Goal: Information Seeking & Learning: Learn about a topic

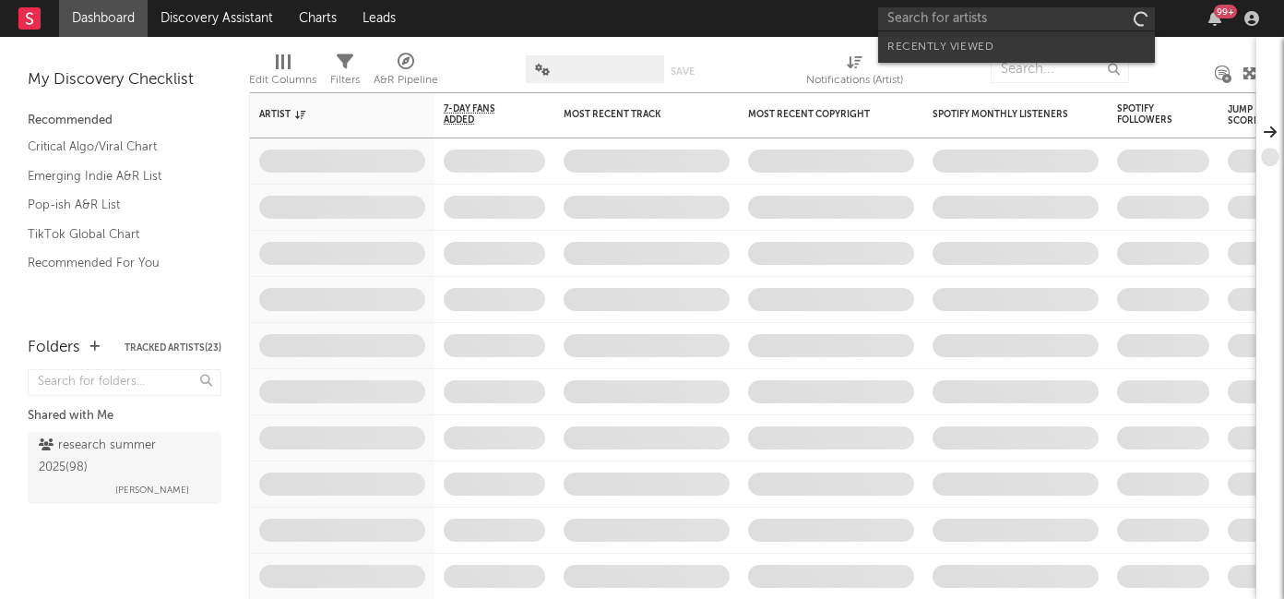
click at [939, 21] on input "text" at bounding box center [1016, 18] width 277 height 23
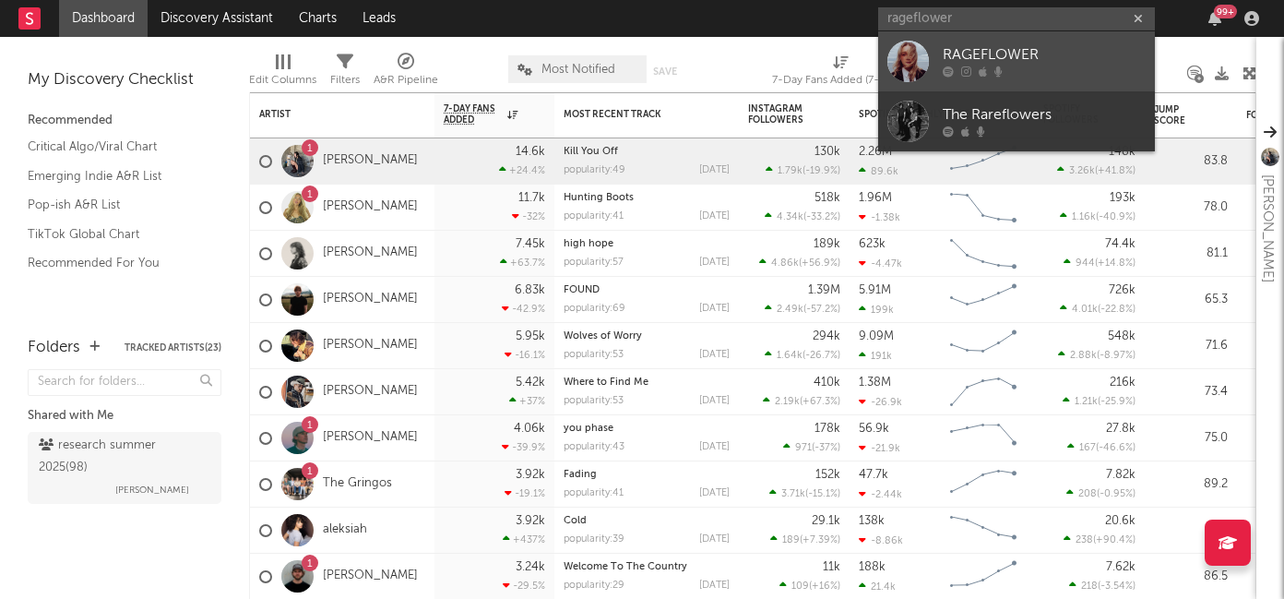
type input "rageflower"
click at [971, 55] on div "RAGEFLOWER" at bounding box center [1044, 55] width 203 height 22
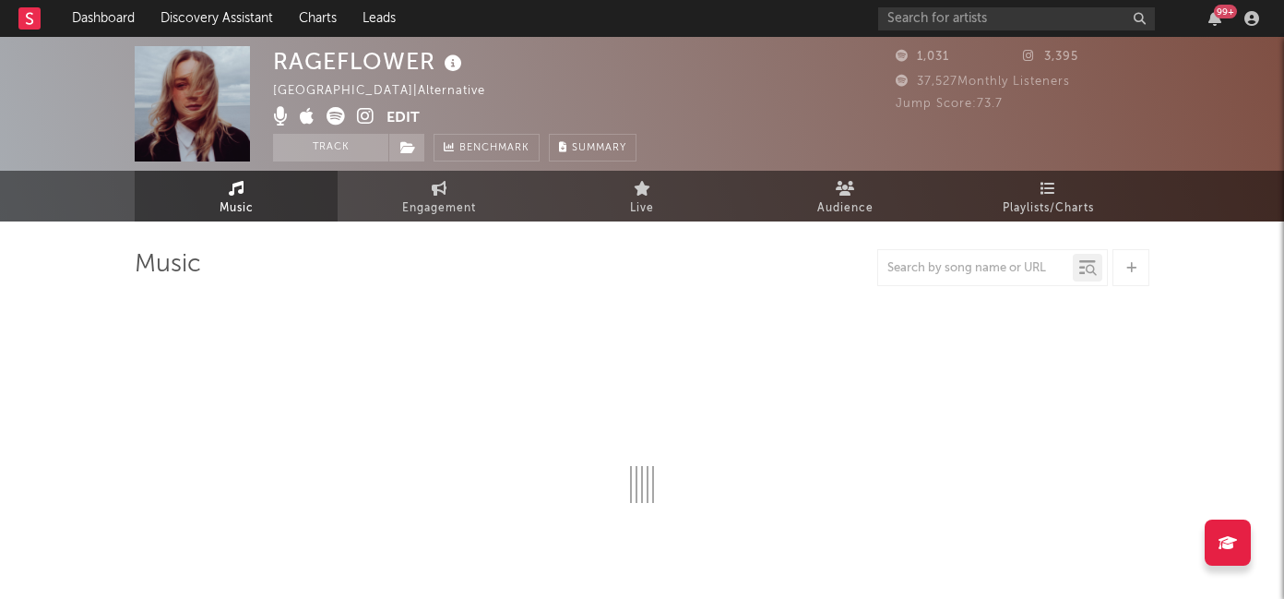
select select "6m"
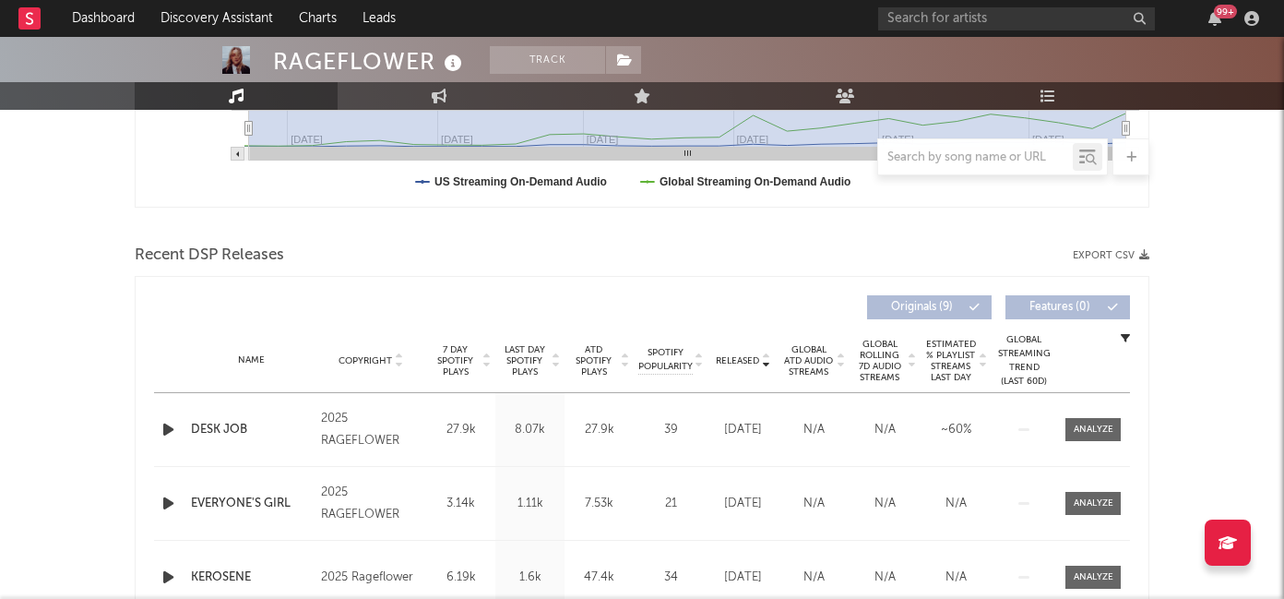
scroll to position [624, 0]
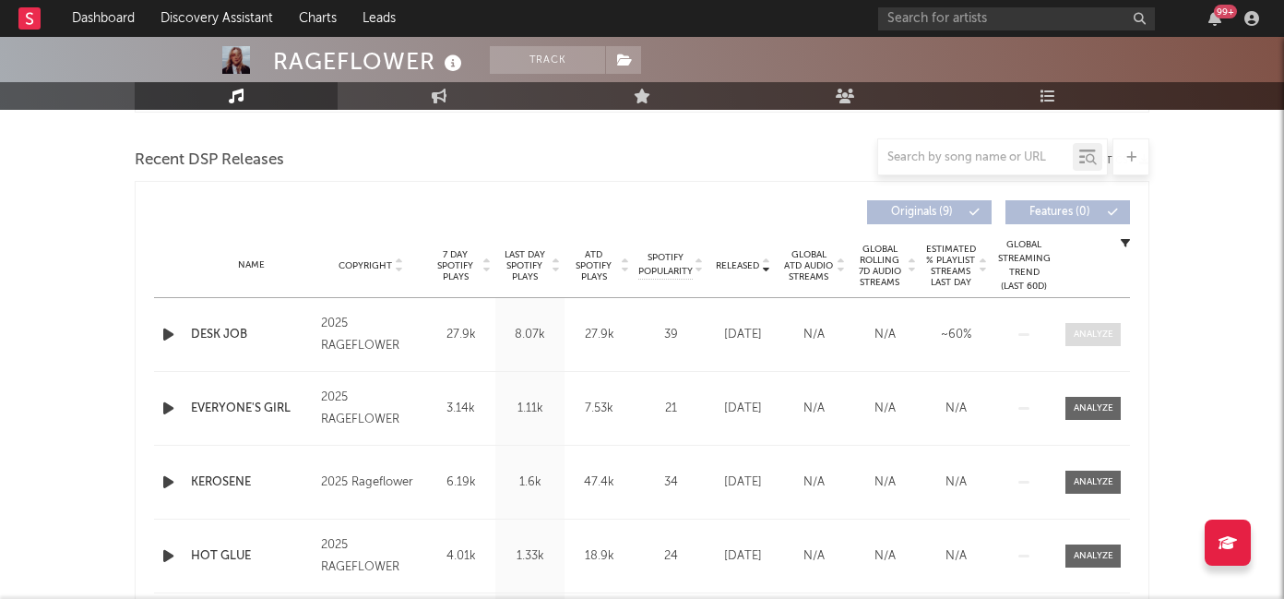
click at [1080, 339] on div at bounding box center [1094, 334] width 40 height 14
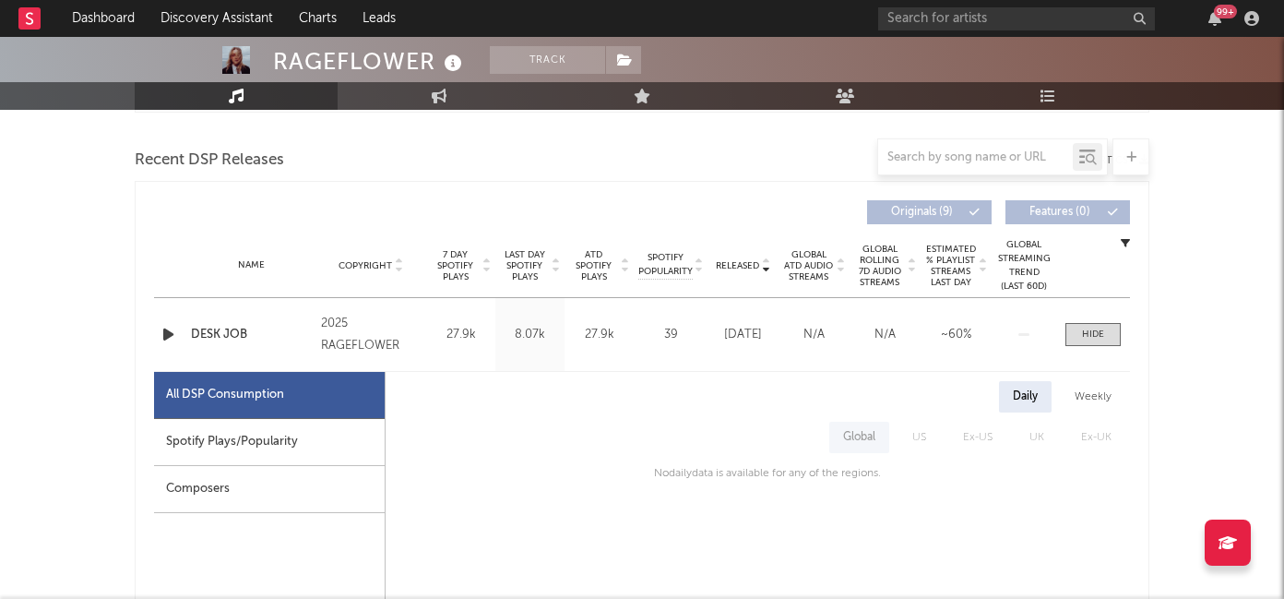
click at [309, 440] on div "Spotify Plays/Popularity" at bounding box center [269, 442] width 231 height 47
select select "1w"
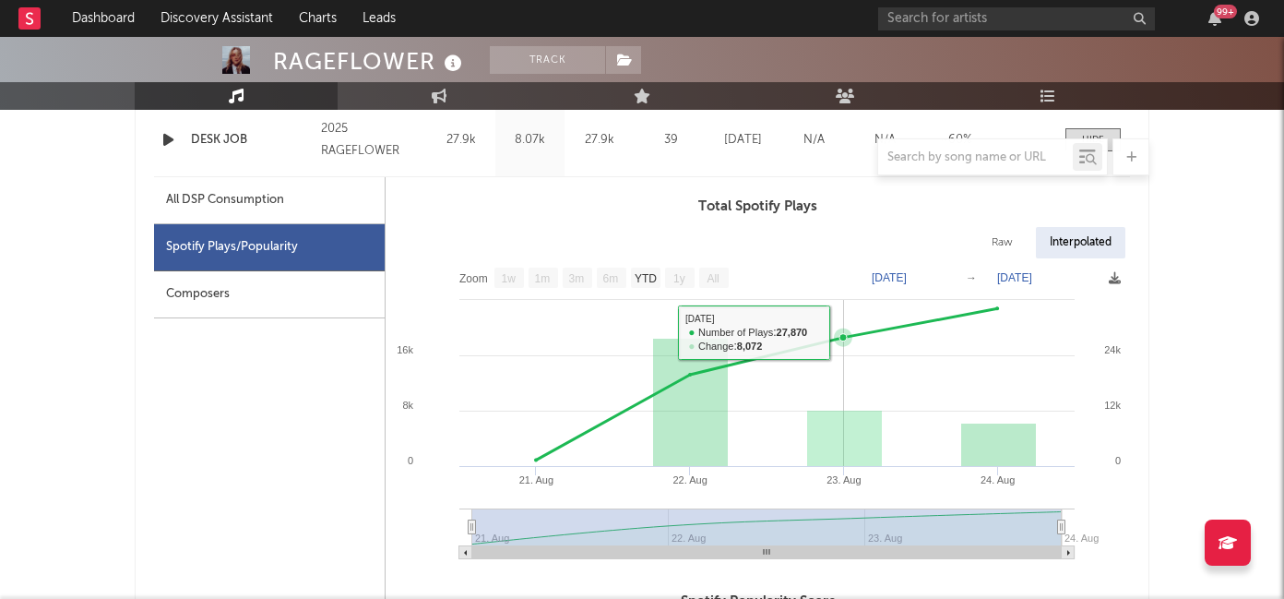
scroll to position [779, 0]
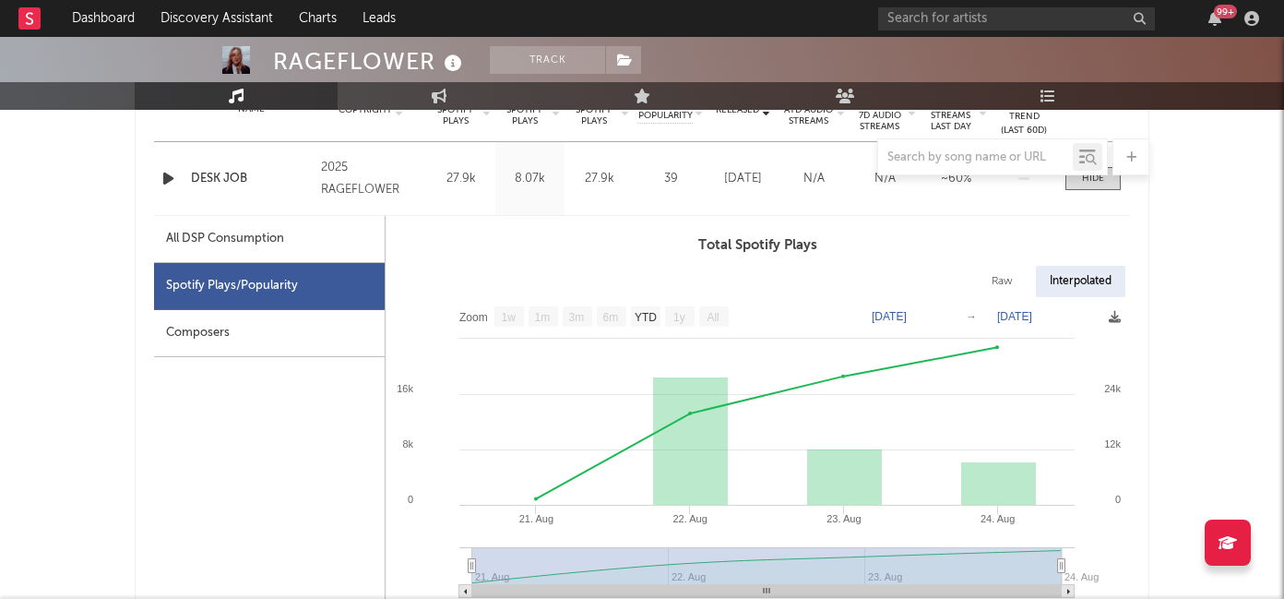
click at [284, 332] on div "Composers" at bounding box center [269, 333] width 231 height 47
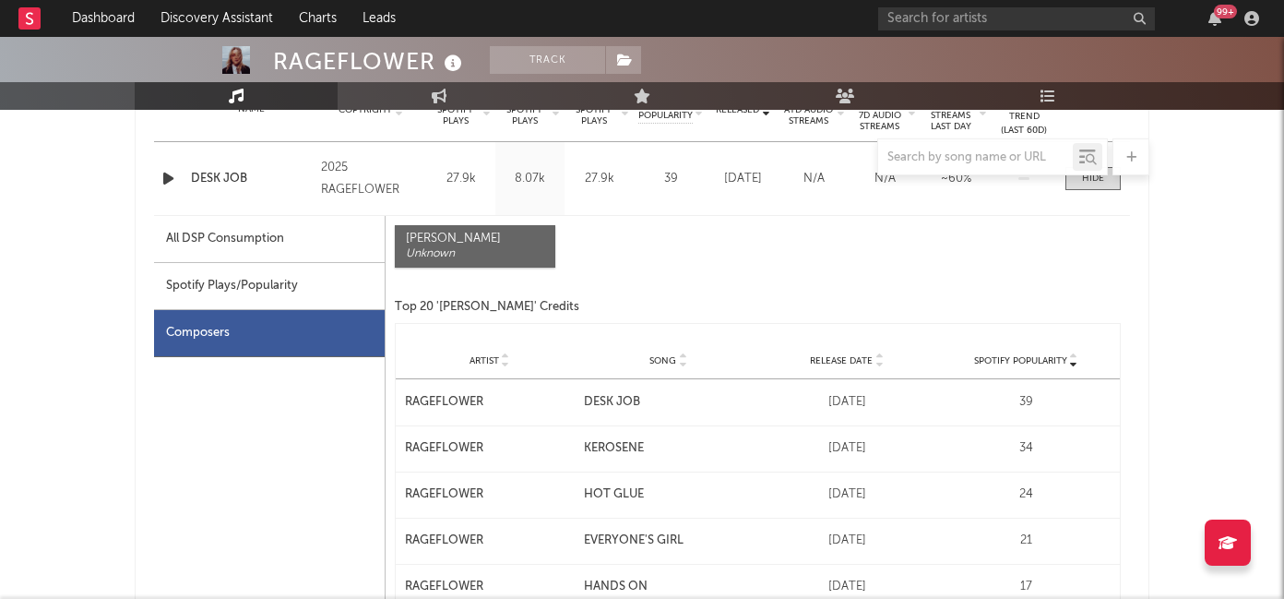
click at [291, 284] on div "Spotify Plays/Popularity" at bounding box center [269, 286] width 231 height 47
select select "1w"
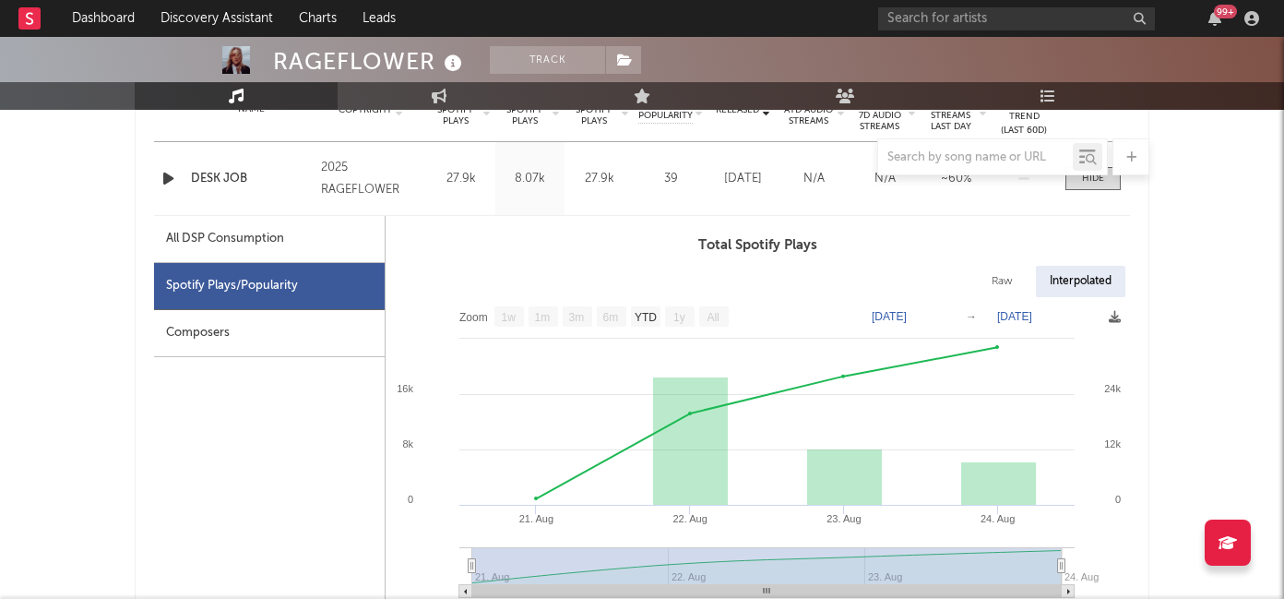
click at [300, 239] on div "All DSP Consumption" at bounding box center [269, 239] width 231 height 47
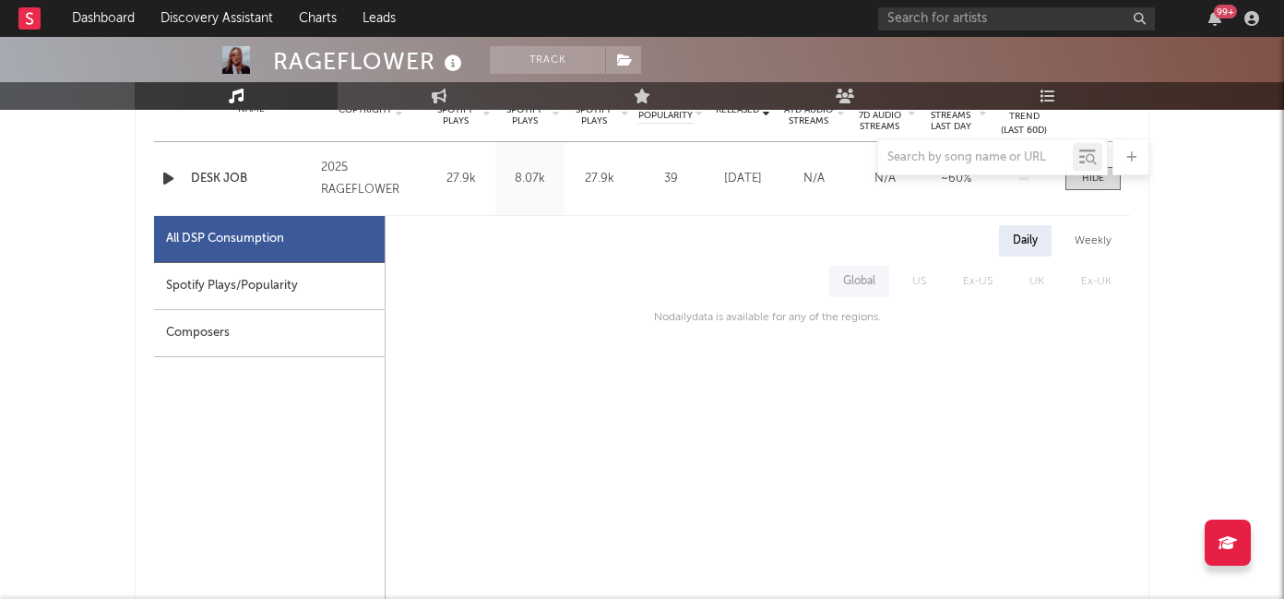
click at [254, 293] on div "Spotify Plays/Popularity" at bounding box center [269, 286] width 231 height 47
select select "1w"
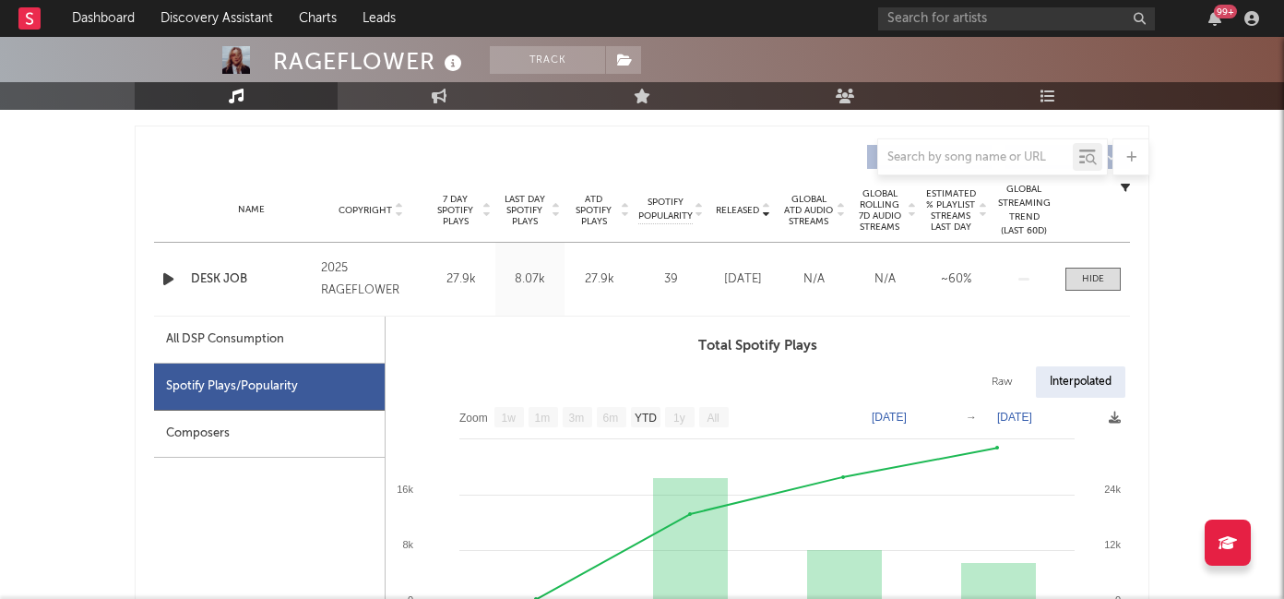
scroll to position [660, 0]
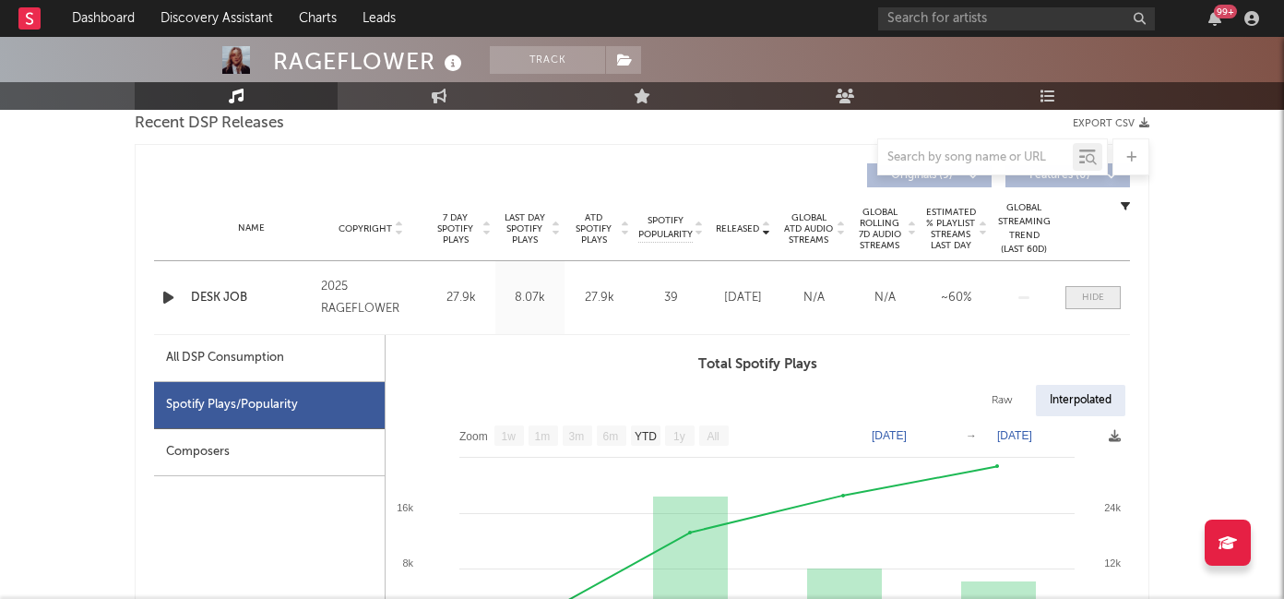
click at [1076, 305] on span at bounding box center [1092, 297] width 55 height 23
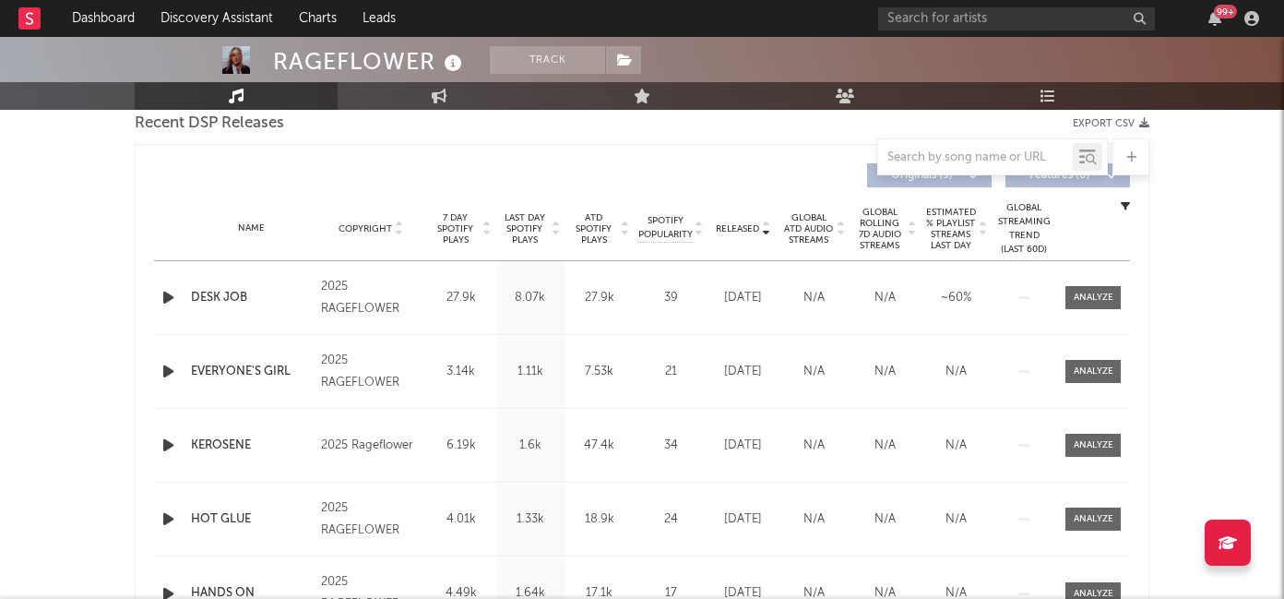
click at [459, 229] on span "7 Day Spotify Plays" at bounding box center [455, 228] width 49 height 33
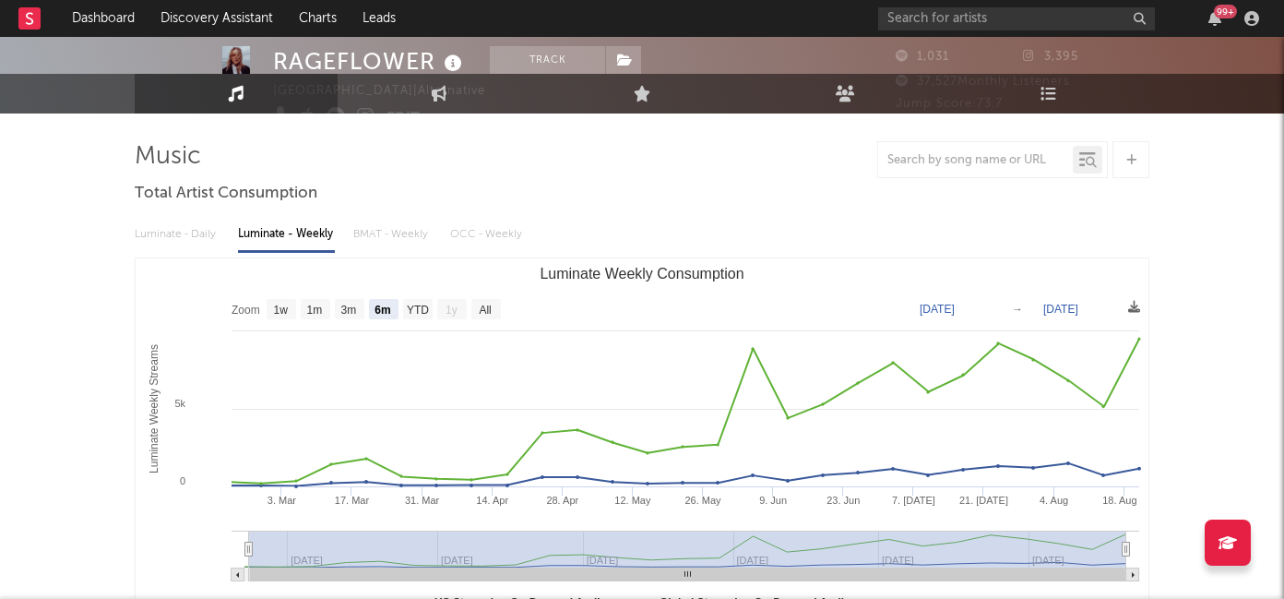
scroll to position [0, 0]
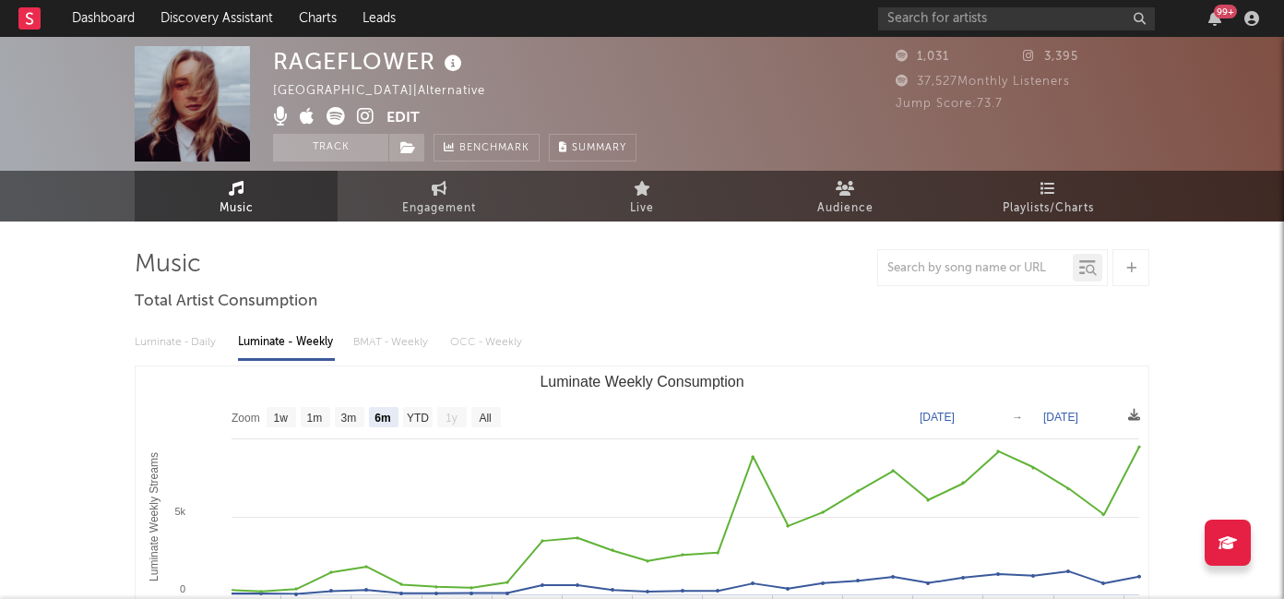
click at [367, 117] on icon at bounding box center [366, 116] width 18 height 18
click at [893, 152] on div "RAGEFLOWER Australia | Alternative Edit Track Benchmark Summary 1,031 3,395 37,…" at bounding box center [642, 104] width 1284 height 134
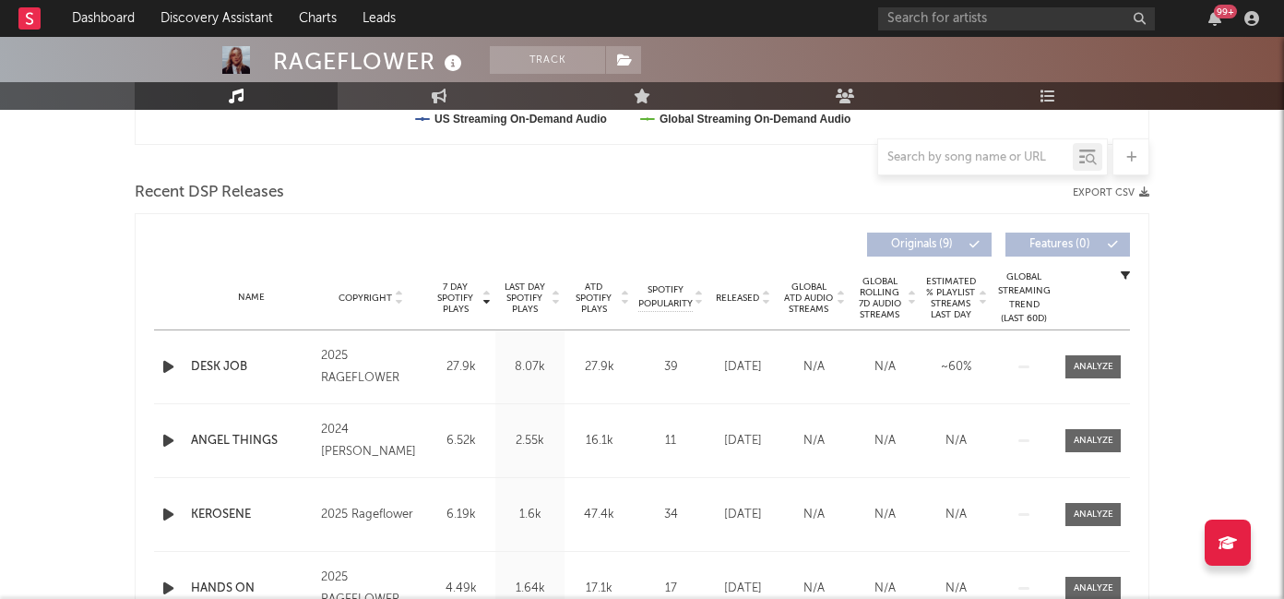
scroll to position [590, 0]
click at [1090, 361] on div at bounding box center [1094, 368] width 40 height 14
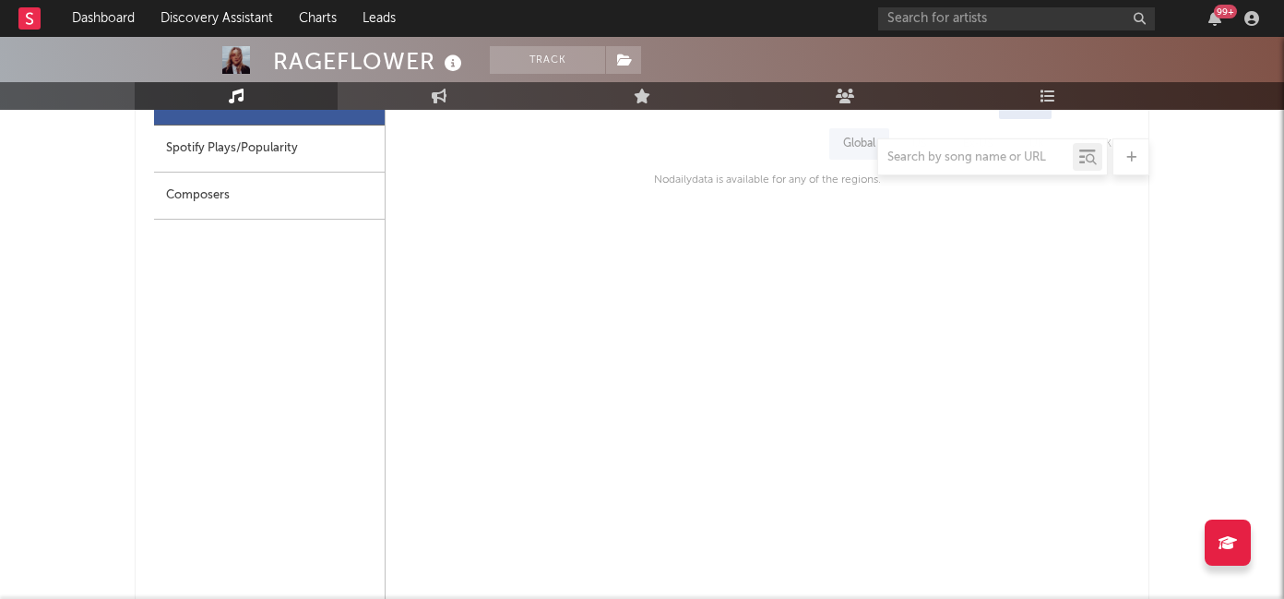
scroll to position [878, 0]
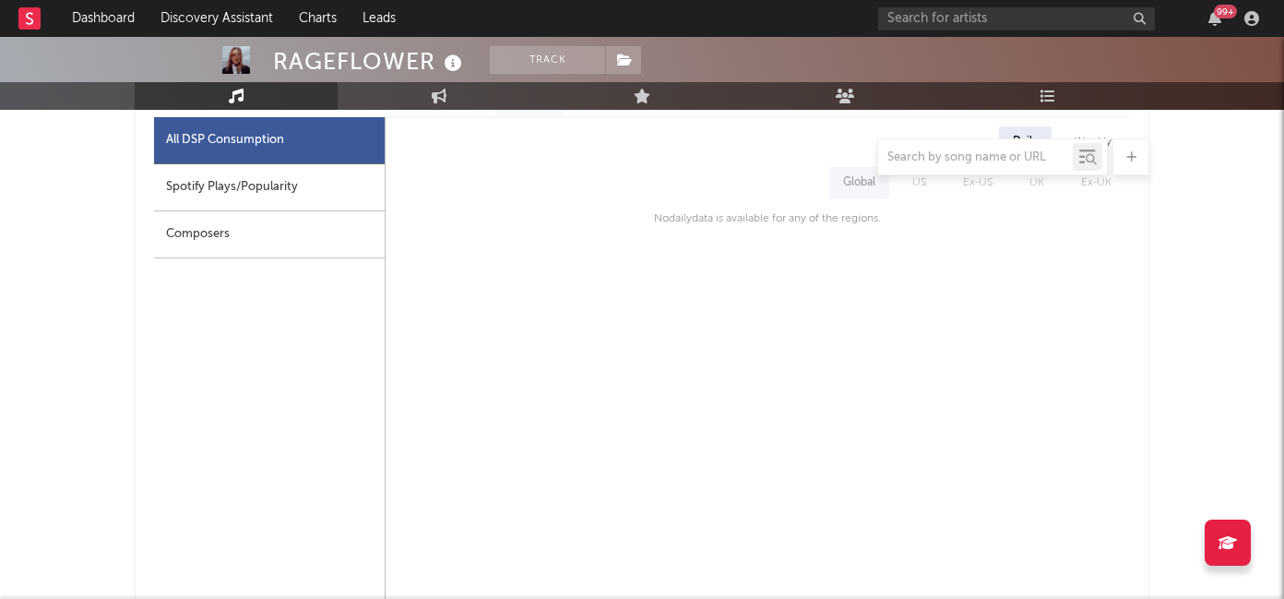
click at [269, 177] on div "Spotify Plays/Popularity" at bounding box center [269, 187] width 231 height 47
select select "1w"
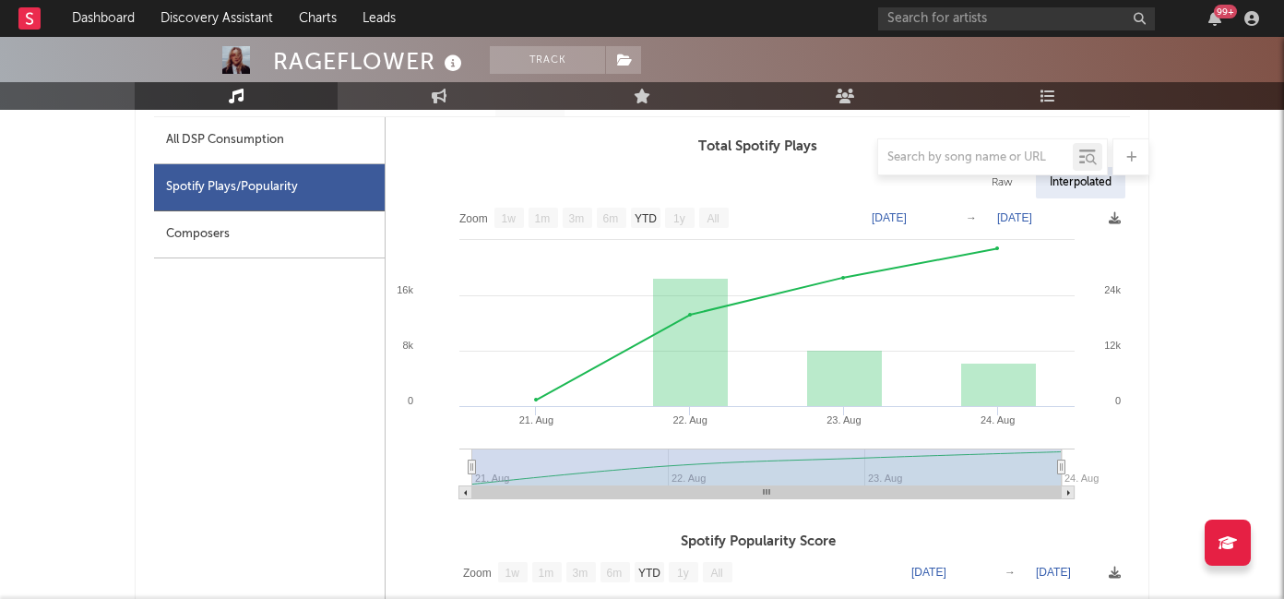
click at [287, 143] on div at bounding box center [642, 156] width 1015 height 37
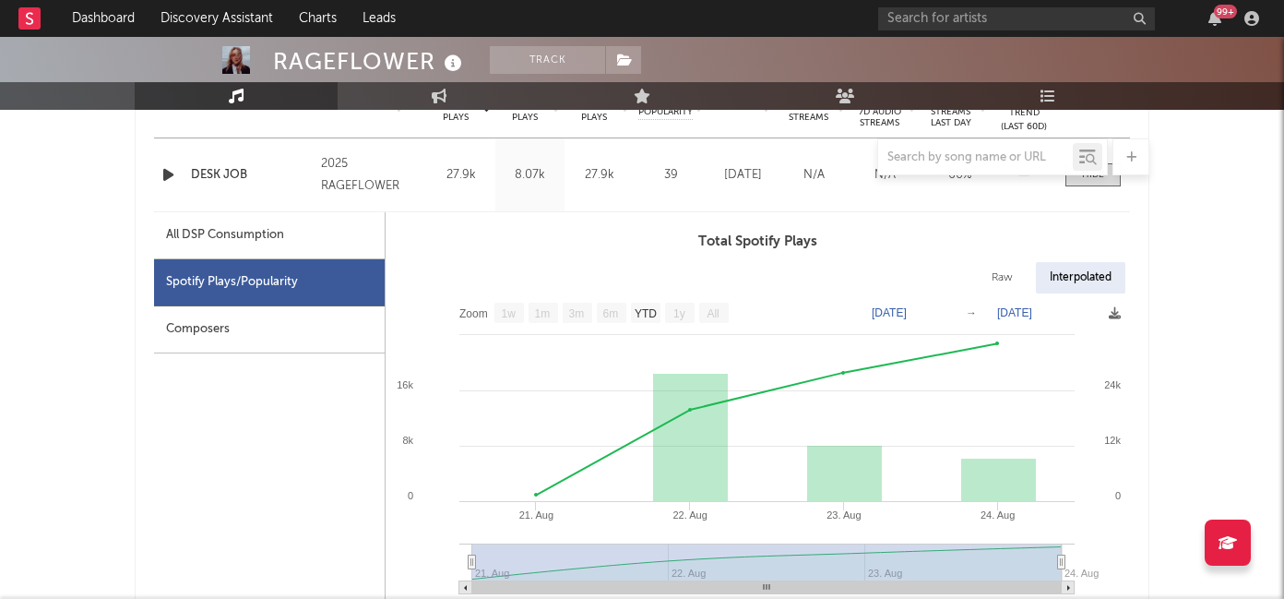
scroll to position [745, 0]
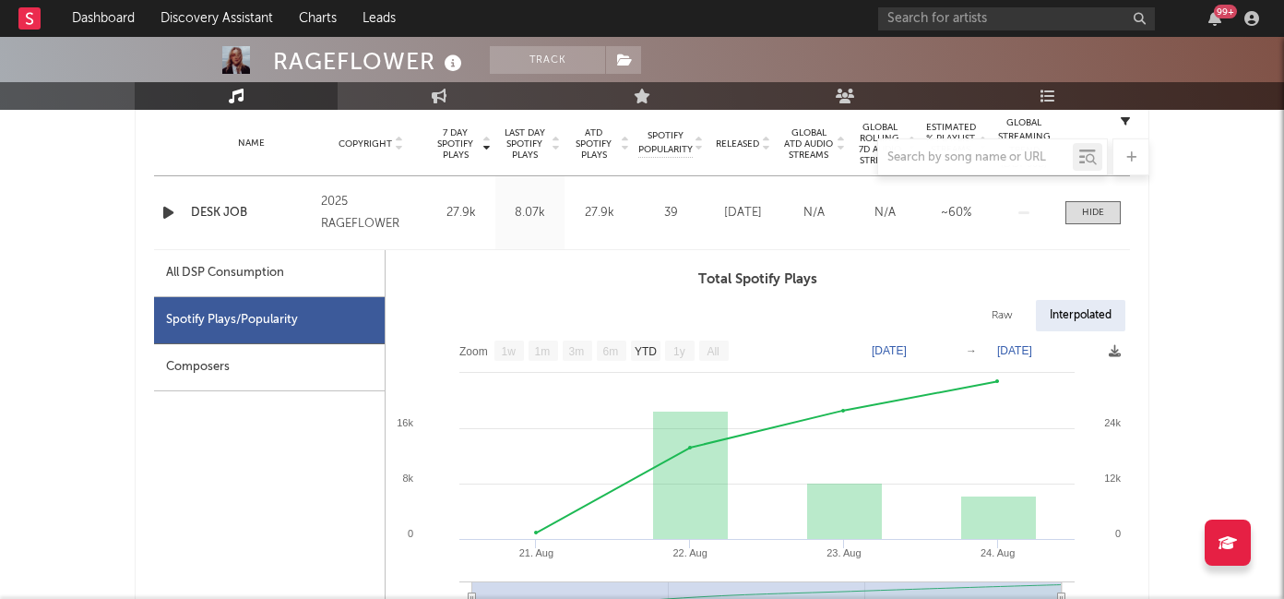
click at [207, 282] on div "All DSP Consumption" at bounding box center [225, 273] width 118 height 22
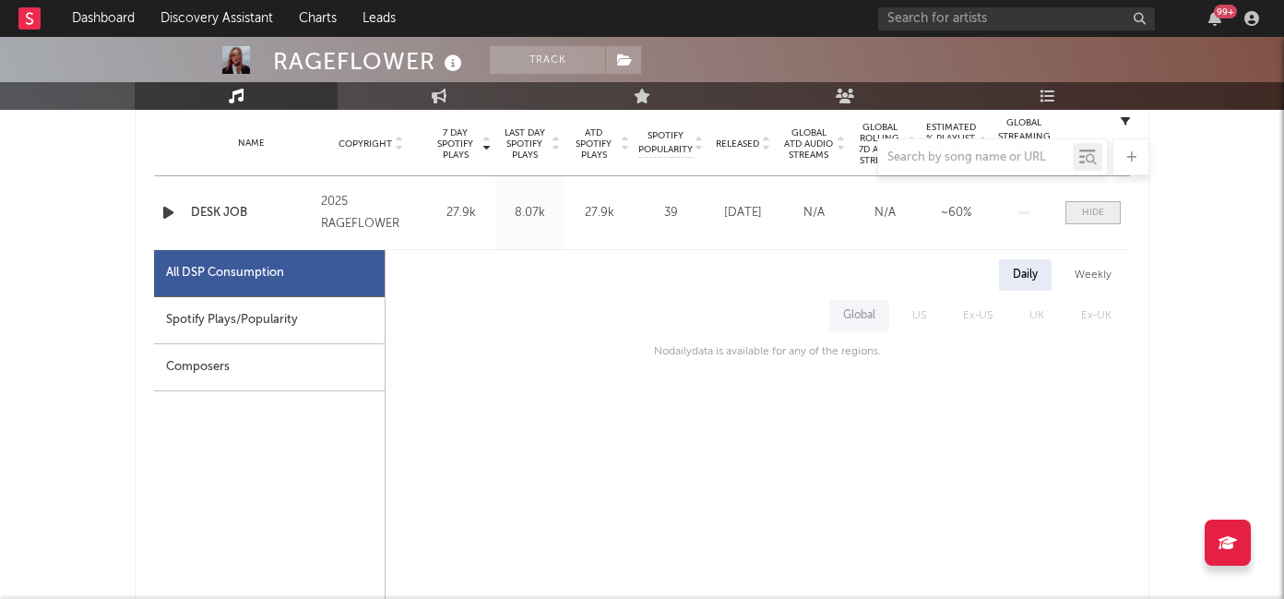
click at [1089, 212] on div at bounding box center [1093, 213] width 22 height 14
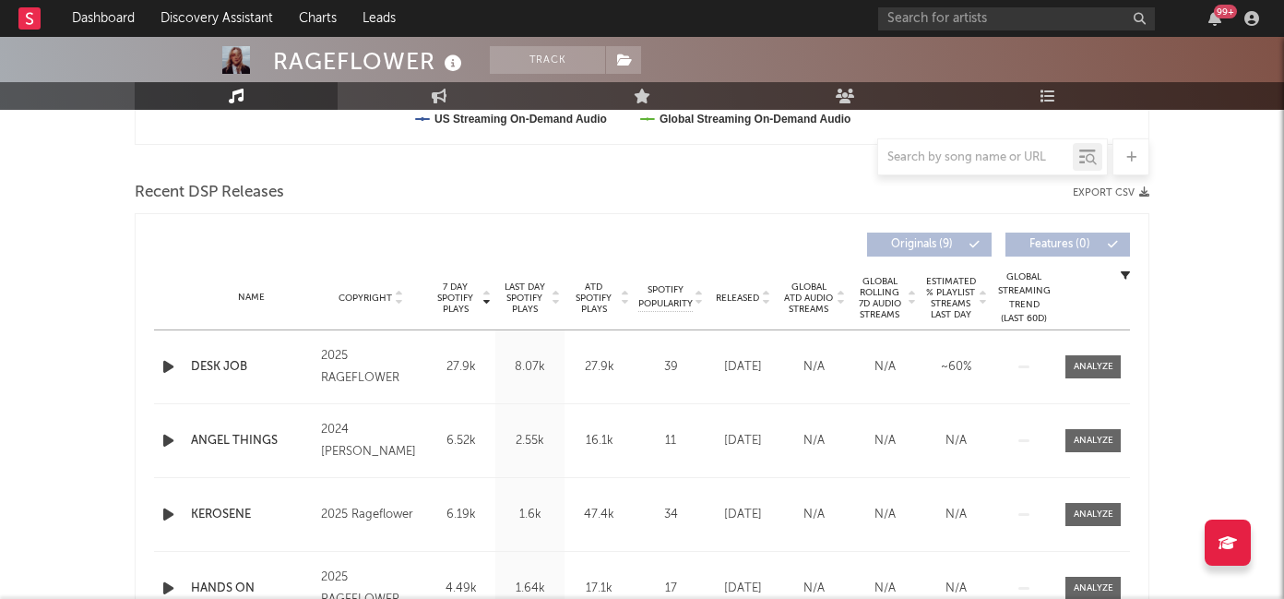
scroll to position [649, 0]
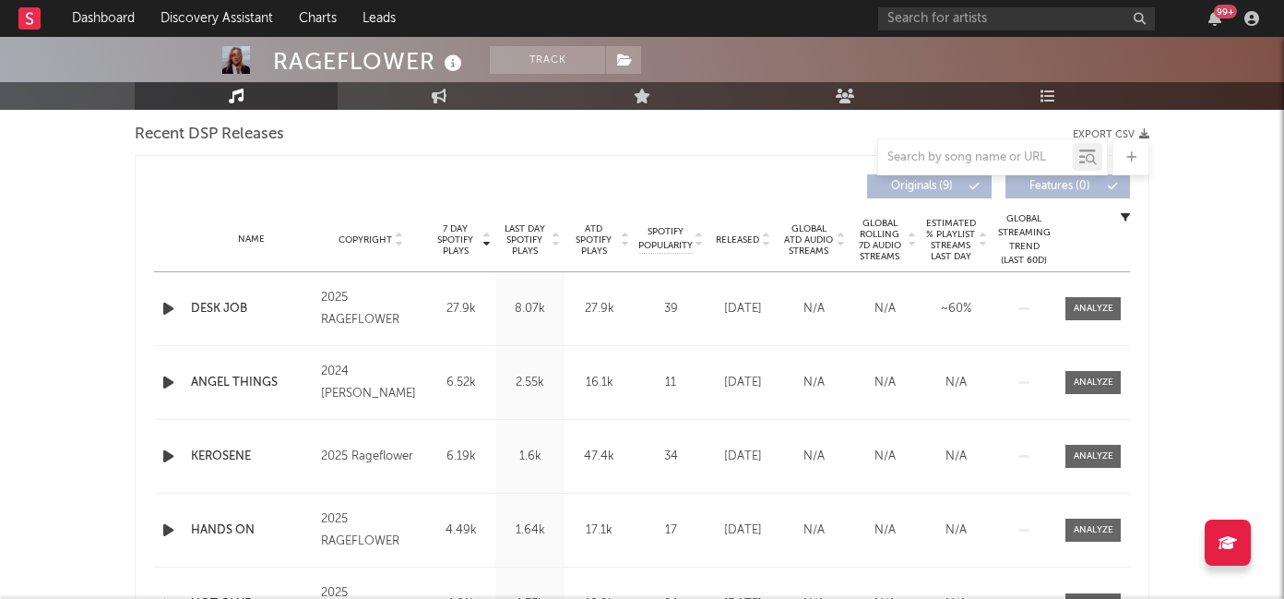
click at [948, 34] on div "99 +" at bounding box center [1071, 18] width 387 height 37
click at [948, 23] on input "text" at bounding box center [1016, 18] width 277 height 23
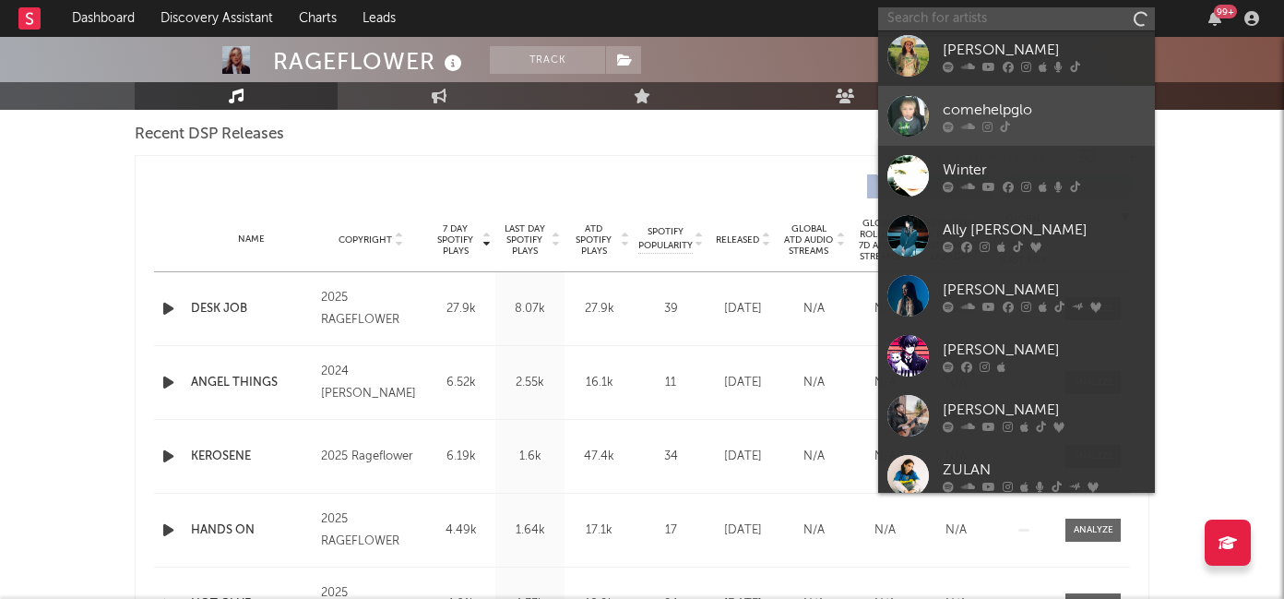
scroll to position [170, 0]
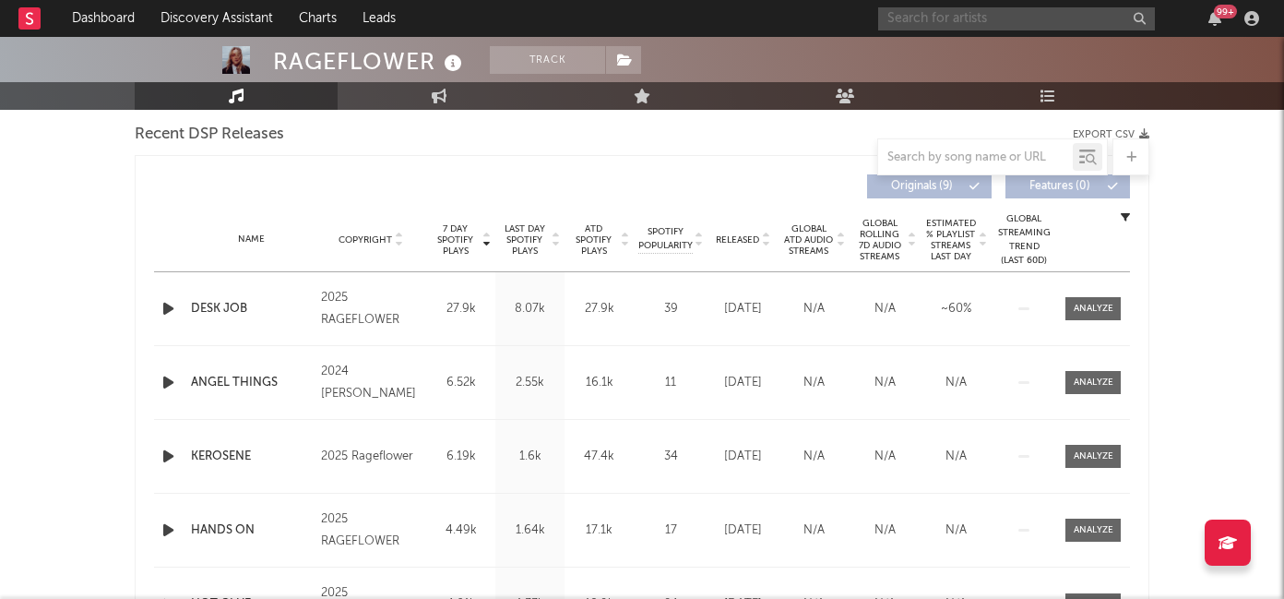
click at [1023, 24] on input "text" at bounding box center [1016, 18] width 277 height 23
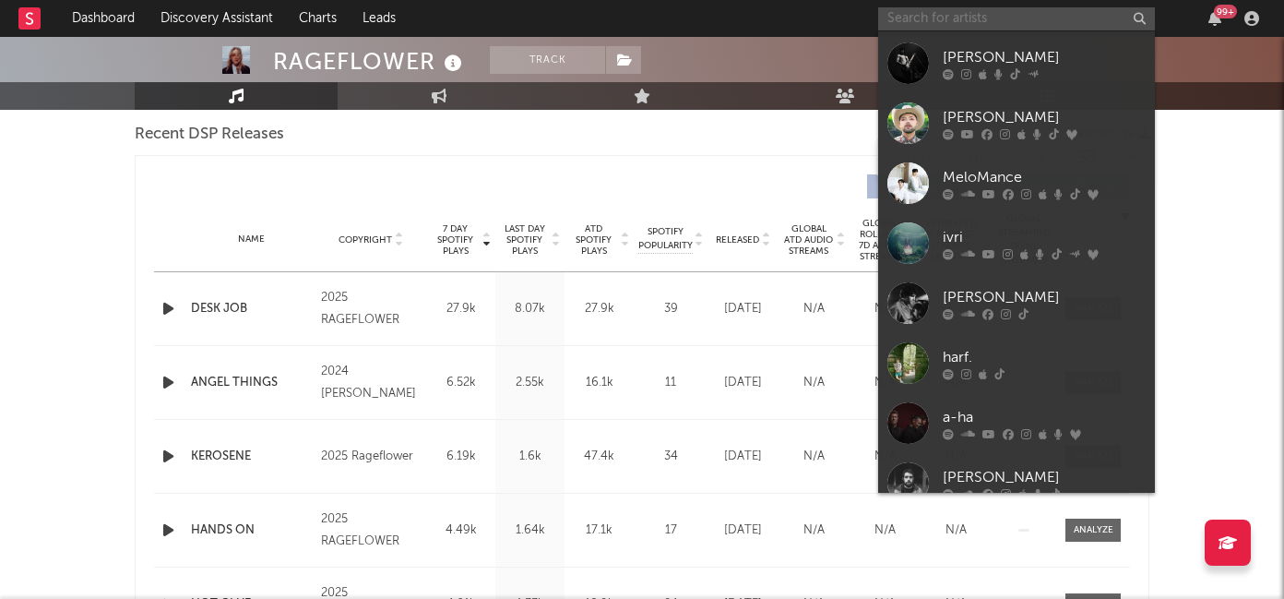
scroll to position [769, 0]
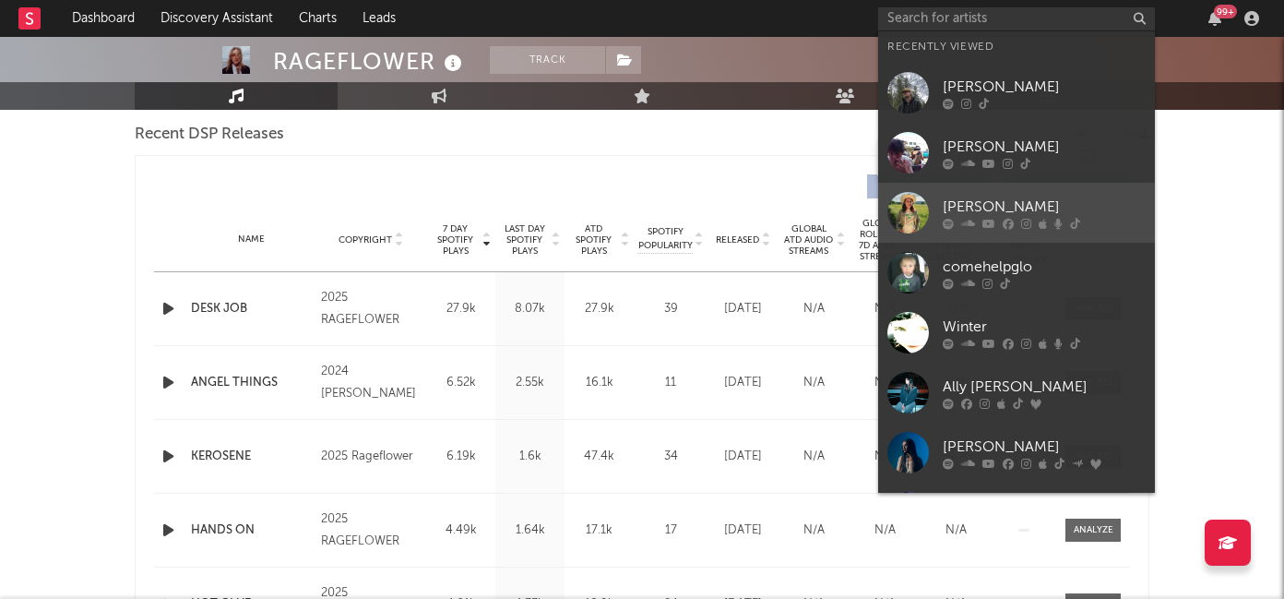
click at [984, 220] on icon at bounding box center [988, 223] width 13 height 11
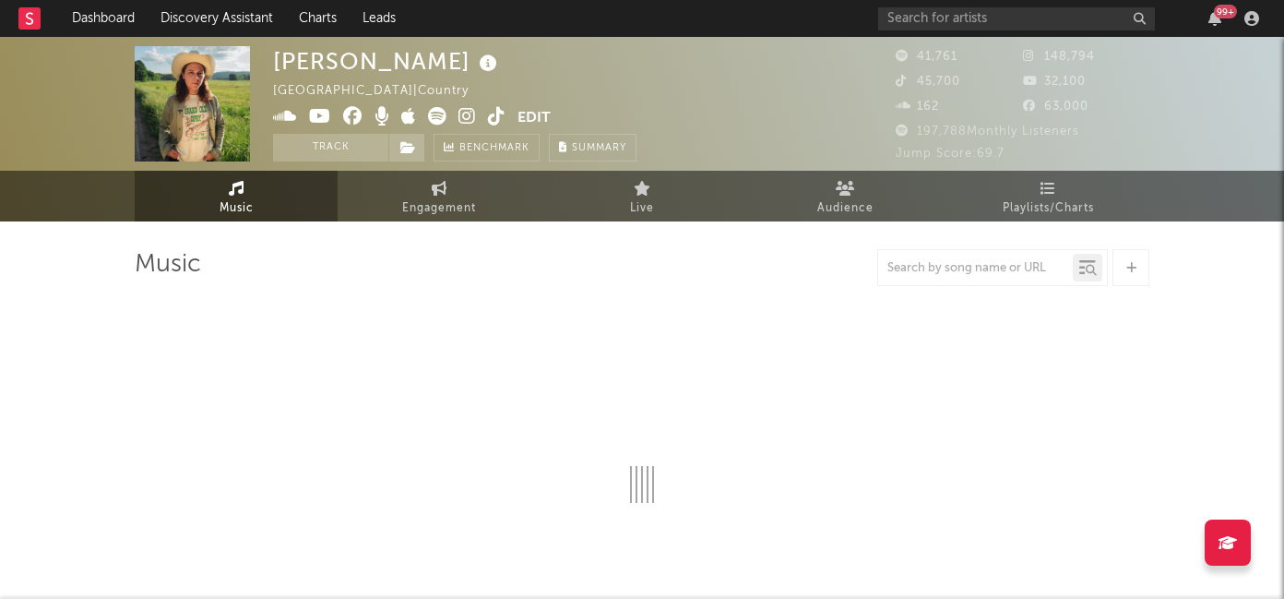
select select "6m"
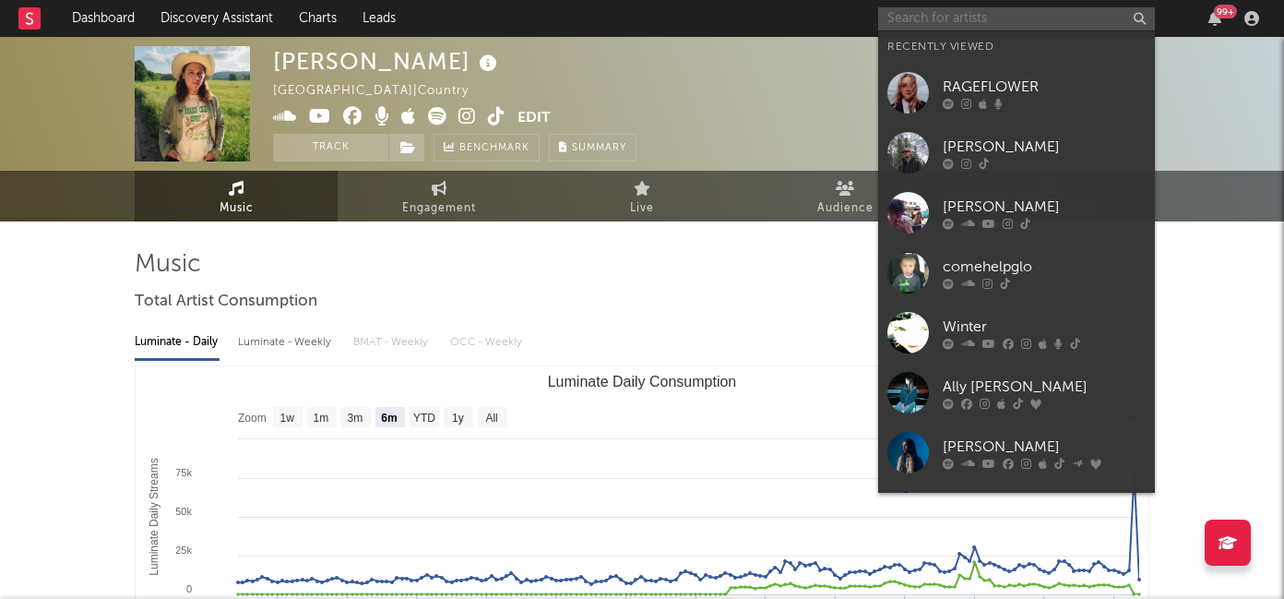
click at [954, 27] on input "text" at bounding box center [1016, 18] width 277 height 23
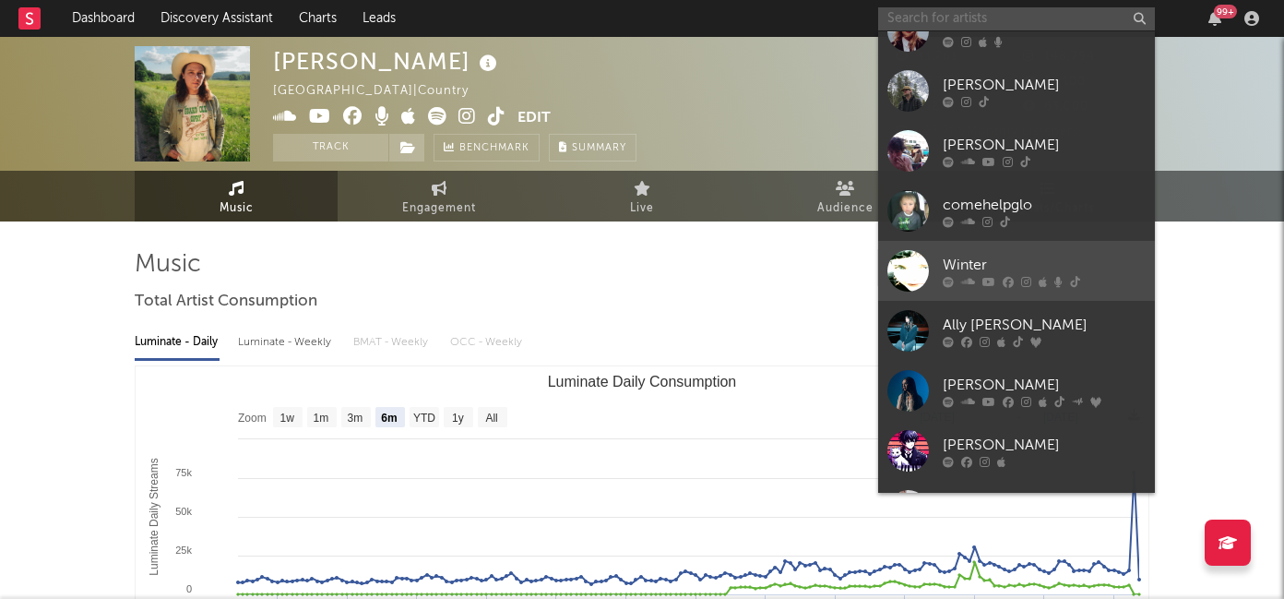
scroll to position [65, 0]
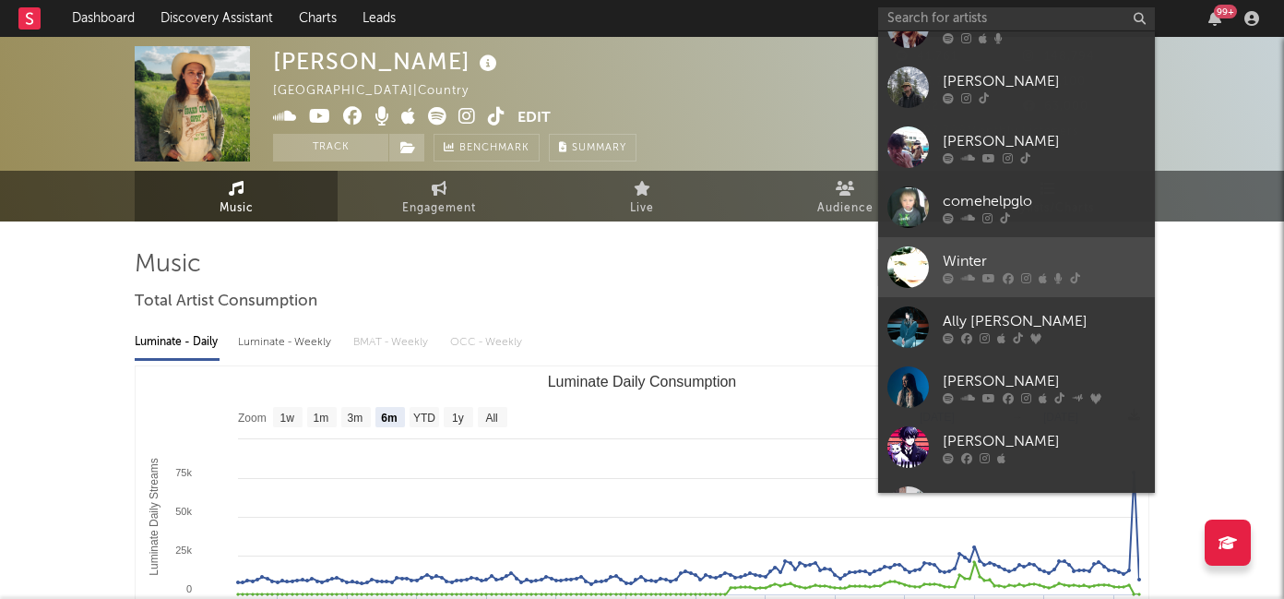
click at [982, 262] on div "Winter" at bounding box center [1044, 261] width 203 height 22
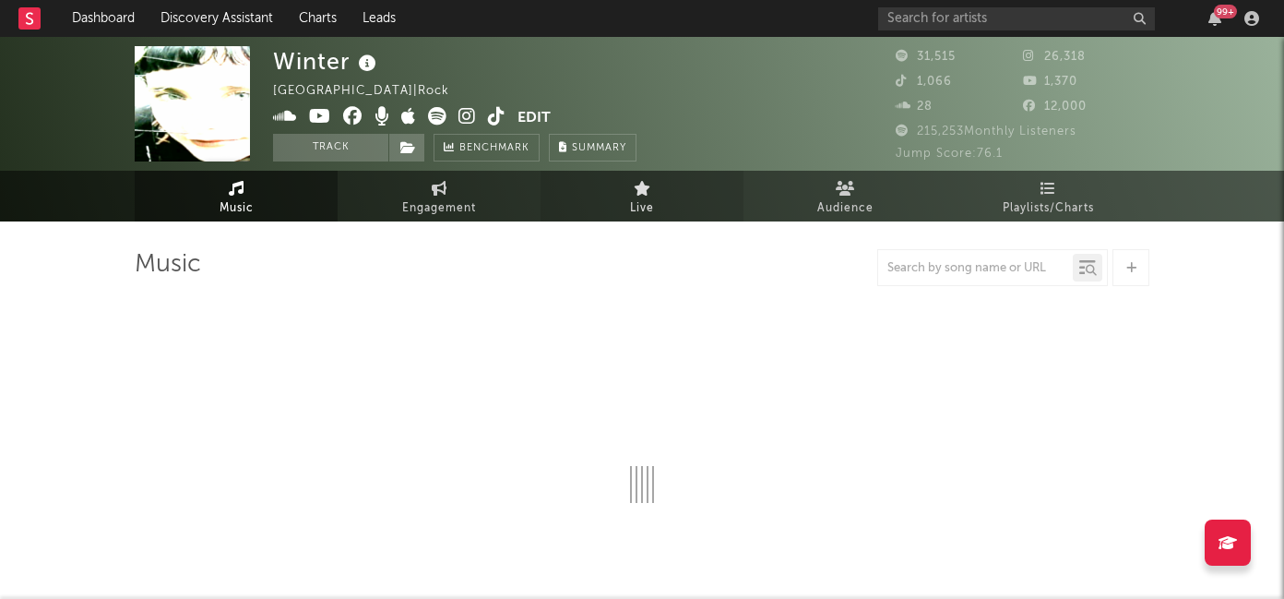
select select "6m"
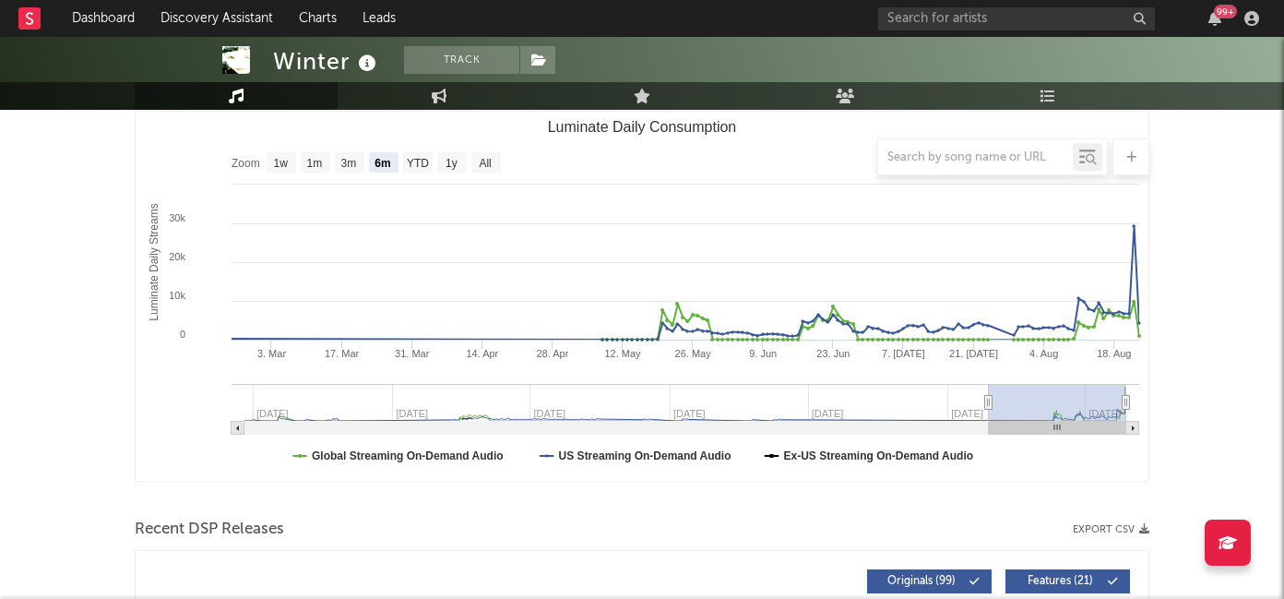
scroll to position [510, 0]
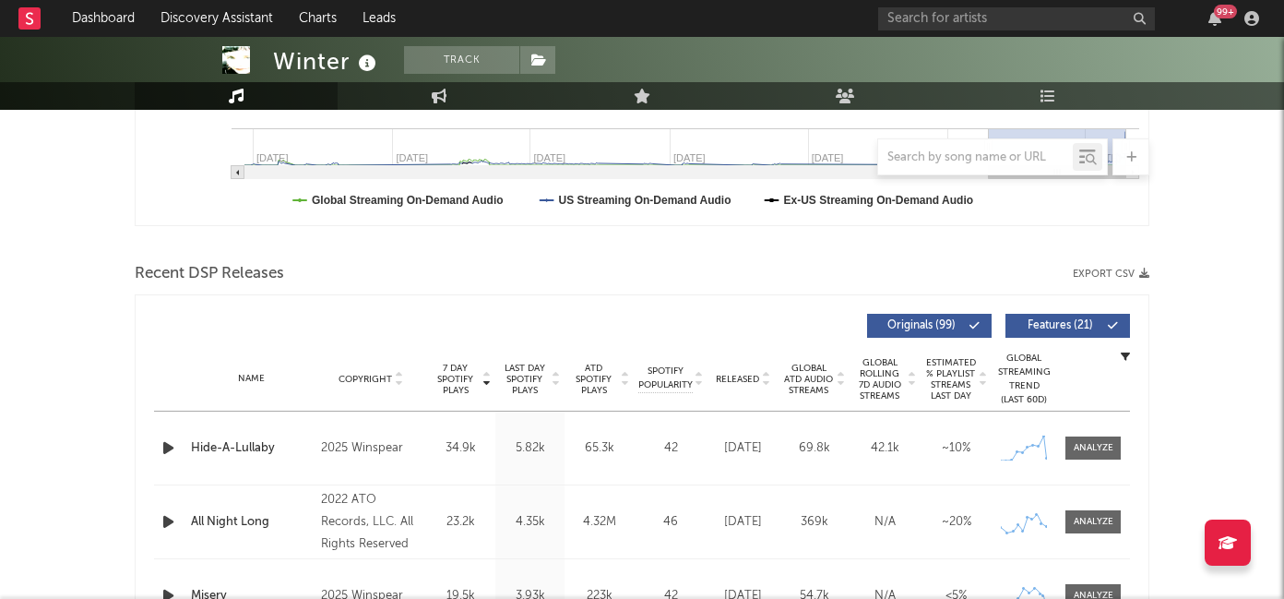
click at [734, 378] on span "Released" at bounding box center [737, 379] width 43 height 11
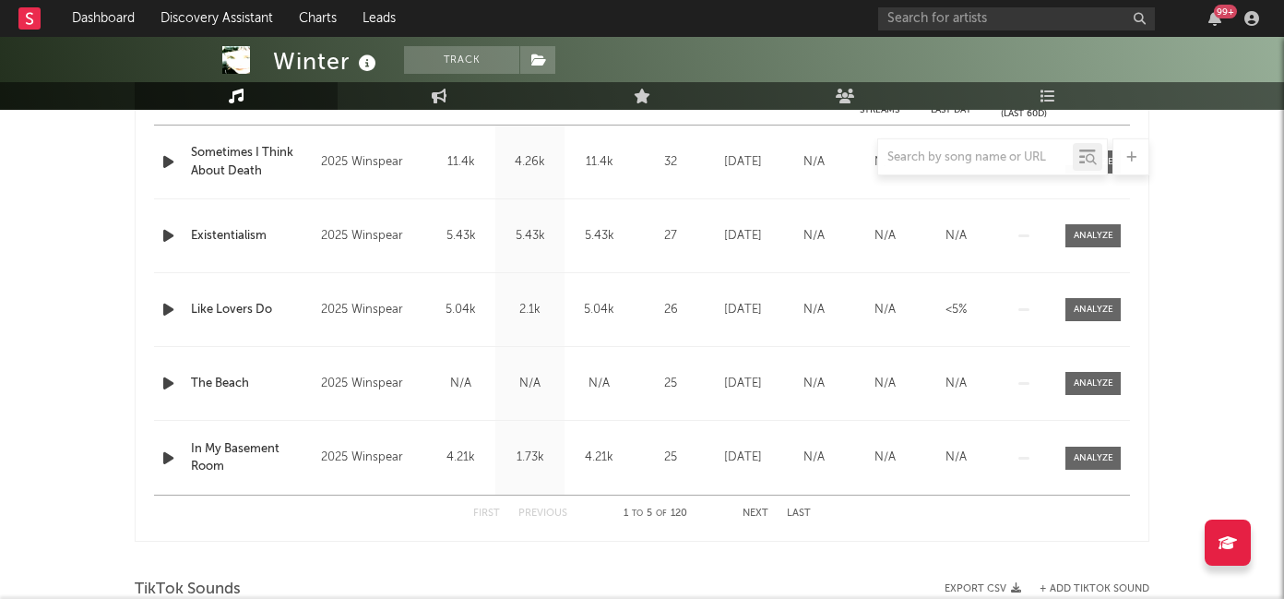
scroll to position [798, 0]
click at [755, 504] on div "First Previous 1 to 5 of 120 Next Last" at bounding box center [642, 511] width 338 height 36
click at [755, 514] on button "Next" at bounding box center [756, 511] width 26 height 10
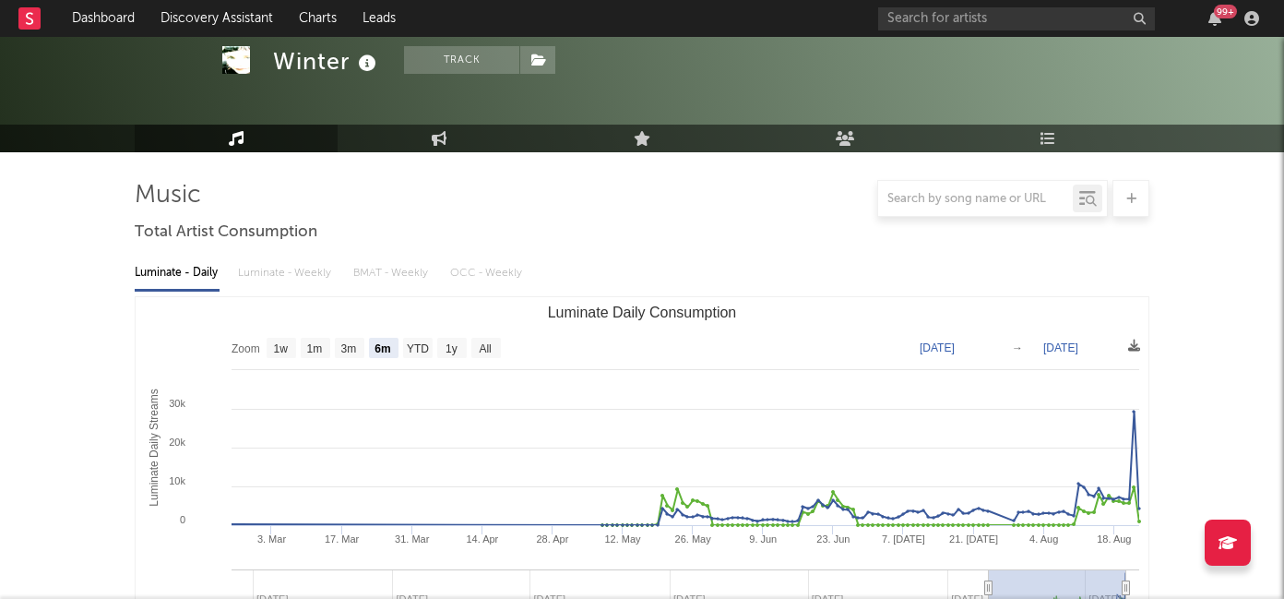
scroll to position [0, 0]
